Goal: Information Seeking & Learning: Learn about a topic

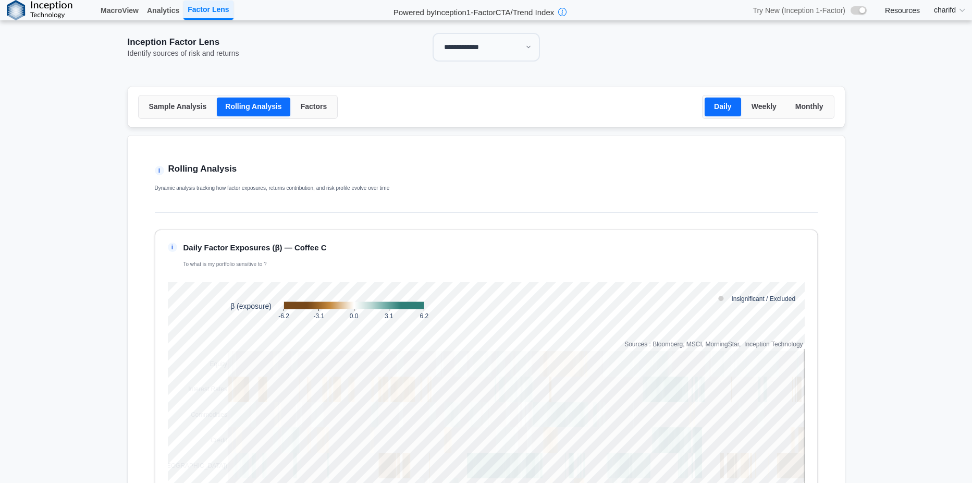
select select "**"
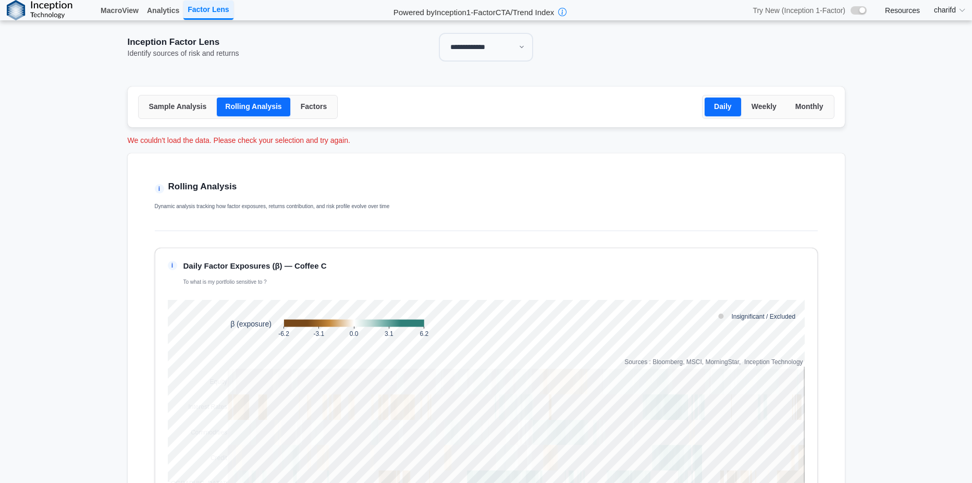
drag, startPoint x: 304, startPoint y: 111, endPoint x: 323, endPoint y: 114, distance: 19.0
click at [304, 111] on button "Factors" at bounding box center [314, 107] width 43 height 19
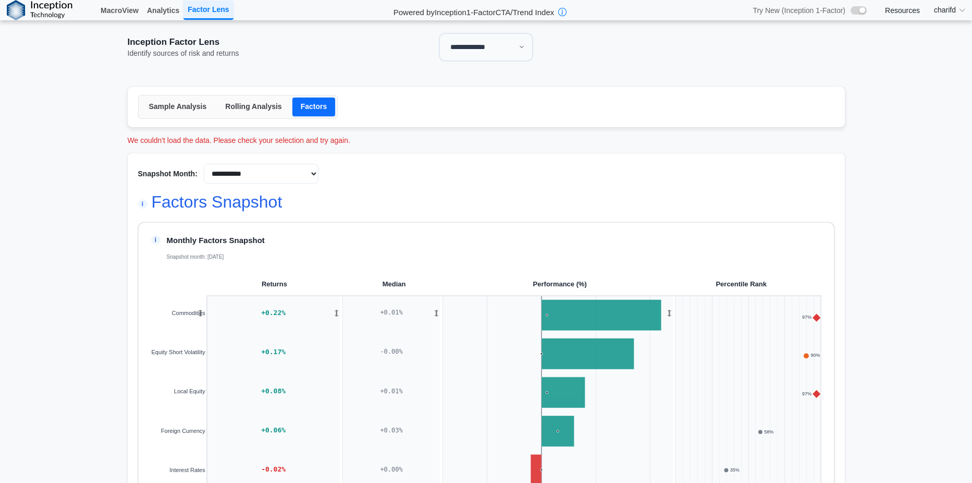
click at [249, 108] on button "Rolling Analysis" at bounding box center [253, 107] width 73 height 19
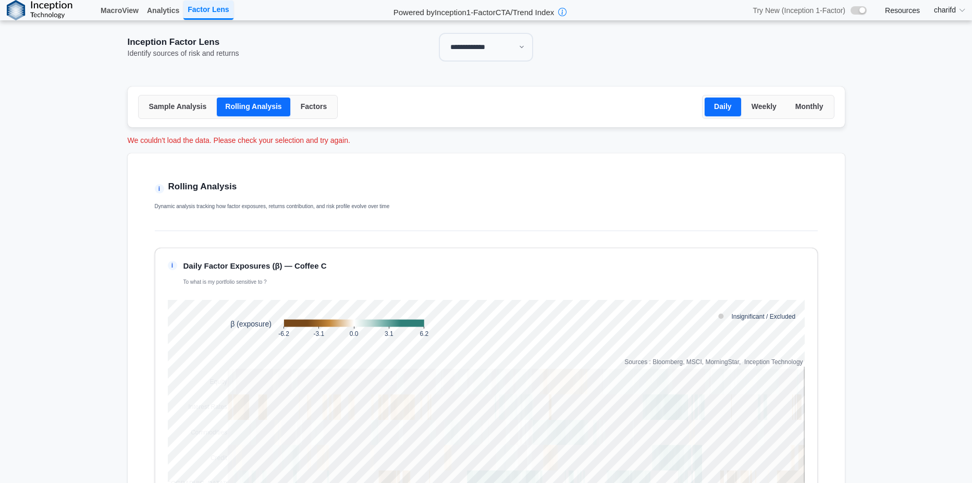
click at [766, 108] on button "Weekly" at bounding box center [765, 107] width 42 height 19
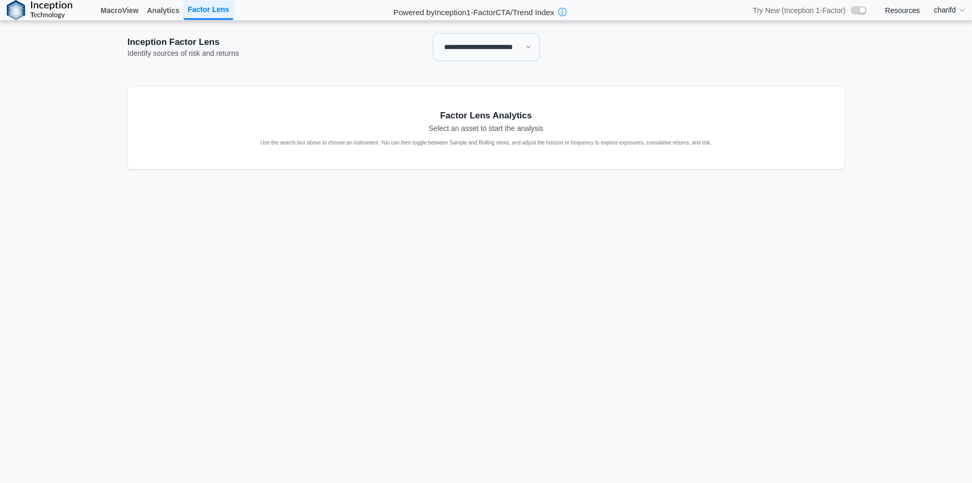
click at [471, 57] on select "**********" at bounding box center [486, 47] width 107 height 28
select select "**"
click at [433, 33] on select "**********" at bounding box center [486, 47] width 107 height 28
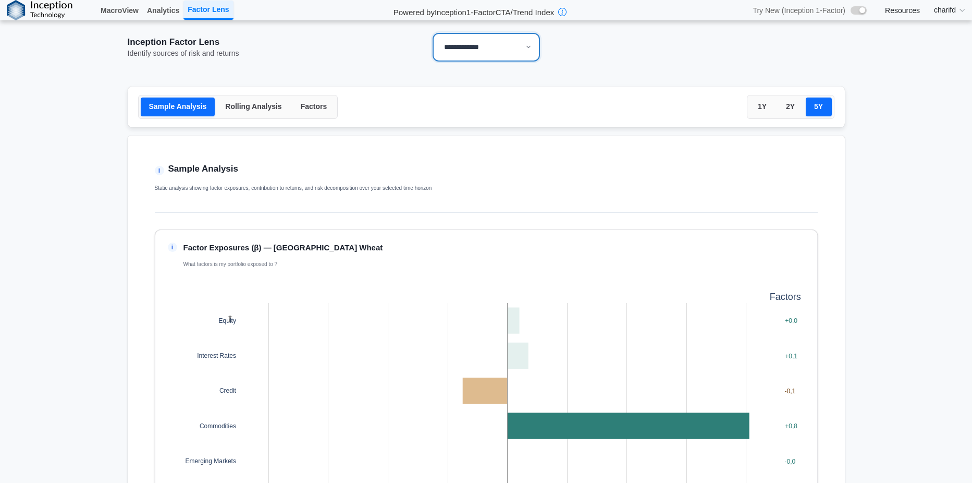
select select "**********"
click at [298, 114] on button "Factors" at bounding box center [314, 107] width 43 height 19
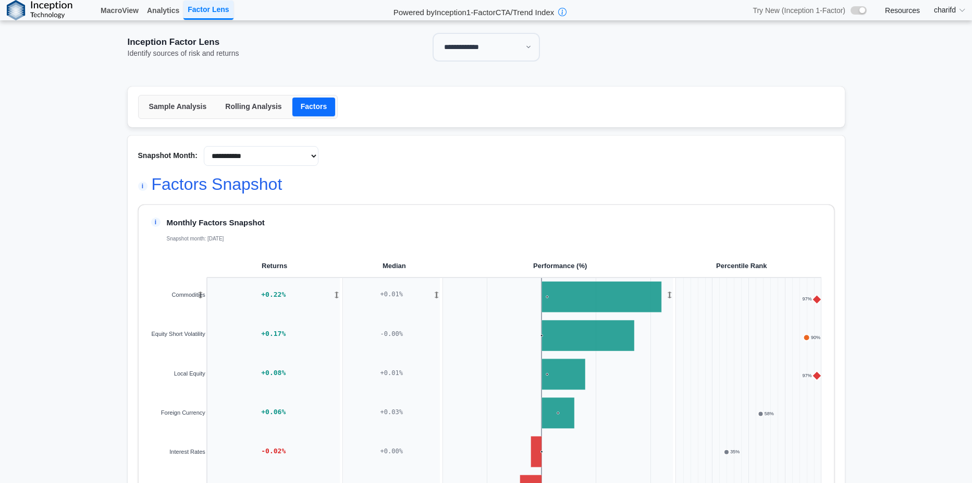
click at [891, 9] on link "Resources" at bounding box center [902, 10] width 35 height 9
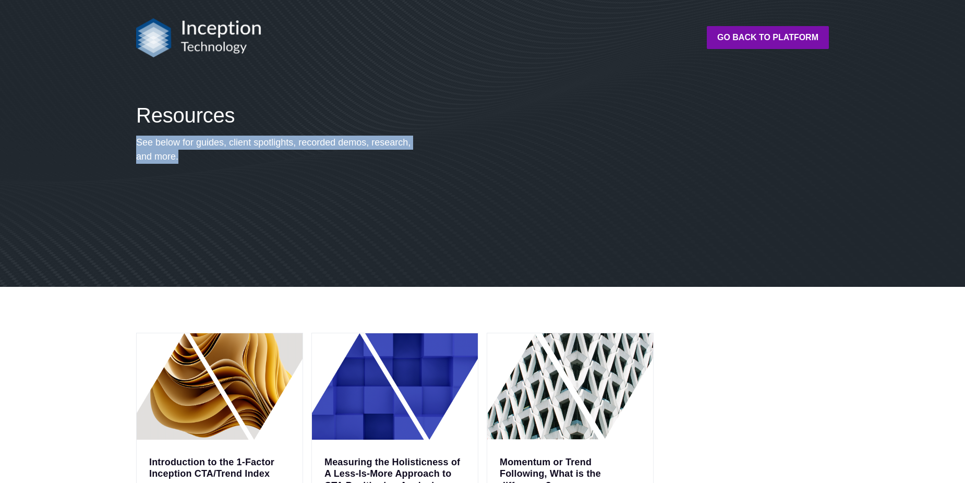
drag, startPoint x: 133, startPoint y: 143, endPoint x: 210, endPoint y: 160, distance: 78.6
click at [210, 160] on div "Resources See below for guides, client spotlights, recorded demos, research, an…" at bounding box center [278, 182] width 292 height 159
copy p "See below for guides, client spotlights, recorded demos, research, and more."
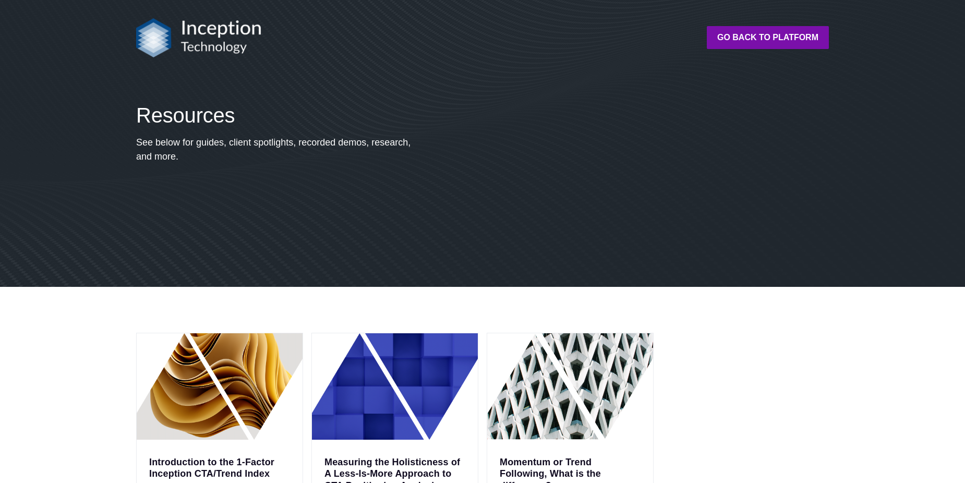
drag, startPoint x: 595, startPoint y: 197, endPoint x: 357, endPoint y: 217, distance: 239.1
click at [429, 219] on div "Resources See below for guides, client spotlights, recorded demos, research, an…" at bounding box center [482, 182] width 701 height 209
drag, startPoint x: 491, startPoint y: 231, endPoint x: 322, endPoint y: 238, distance: 169.1
click at [327, 238] on div "Resources See below for guides, client spotlights, recorded demos, research, an…" at bounding box center [278, 182] width 292 height 159
drag, startPoint x: 319, startPoint y: 238, endPoint x: 298, endPoint y: 239, distance: 20.3
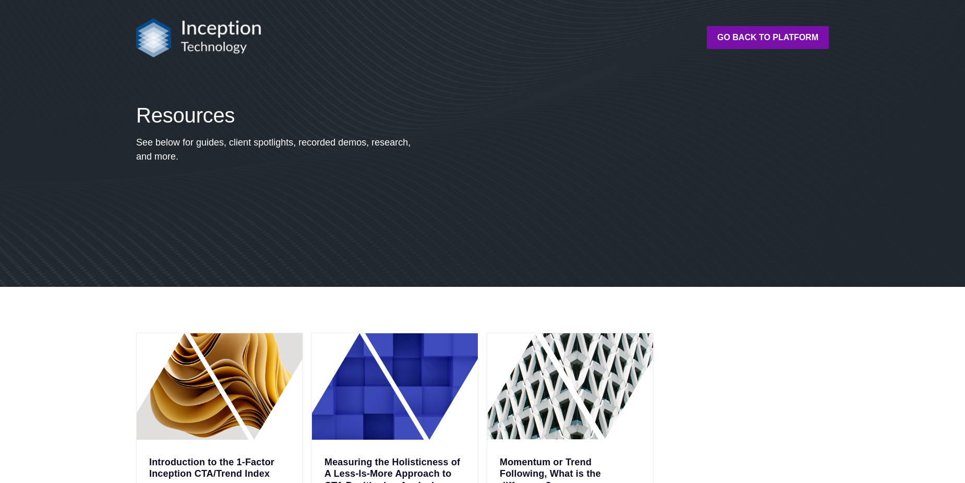
drag, startPoint x: 298, startPoint y: 239, endPoint x: 163, endPoint y: 235, distance: 135.6
click at [198, 236] on div "Resources See below for guides, client spotlights, recorded demos, research, an…" at bounding box center [278, 182] width 292 height 159
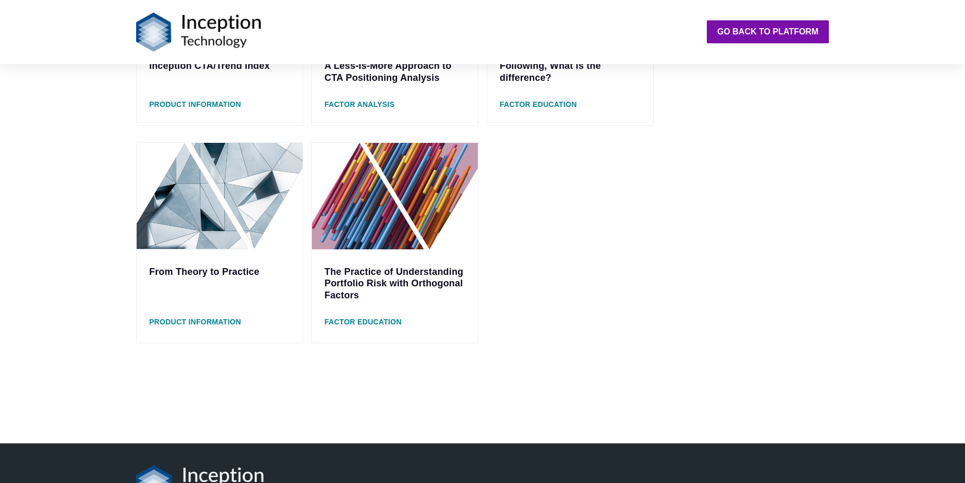
scroll to position [417, 0]
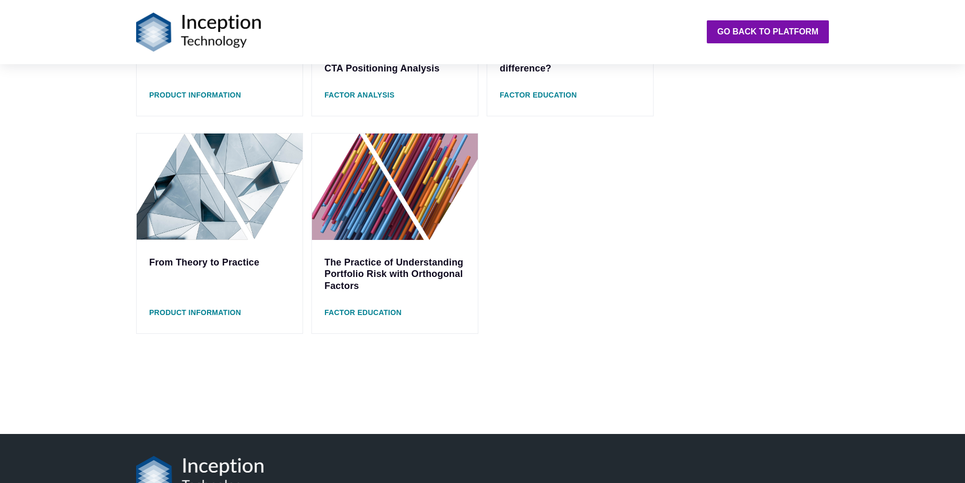
drag, startPoint x: 97, startPoint y: 251, endPoint x: 56, endPoint y: 234, distance: 44.8
click at [57, 234] on div "Introduction to the 1-Factor Inception CTA/Trend Index Product Information Meas…" at bounding box center [482, 152] width 965 height 564
drag, startPoint x: 55, startPoint y: 233, endPoint x: 32, endPoint y: 230, distance: 23.1
click at [28, 230] on div "Introduction to the 1-Factor Inception CTA/Trend Index Product Information Meas…" at bounding box center [482, 152] width 965 height 564
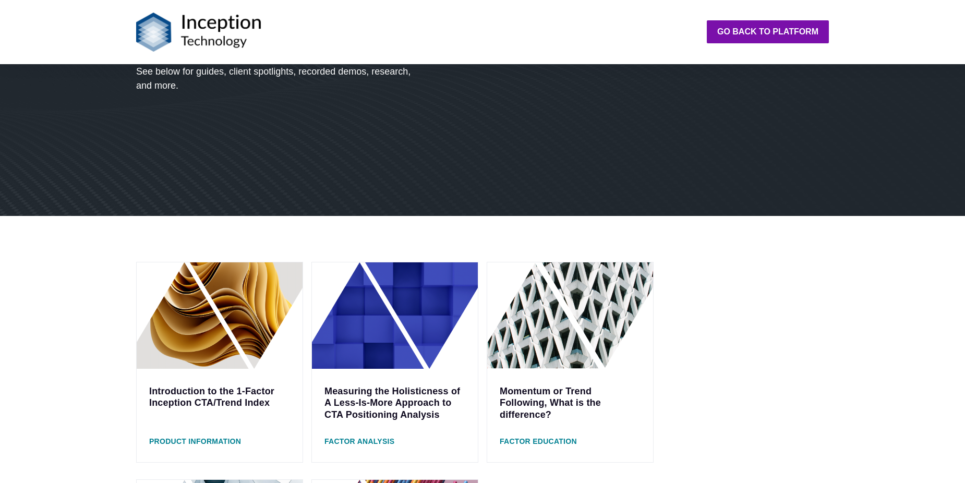
scroll to position [0, 0]
